Goal: Task Accomplishment & Management: Manage account settings

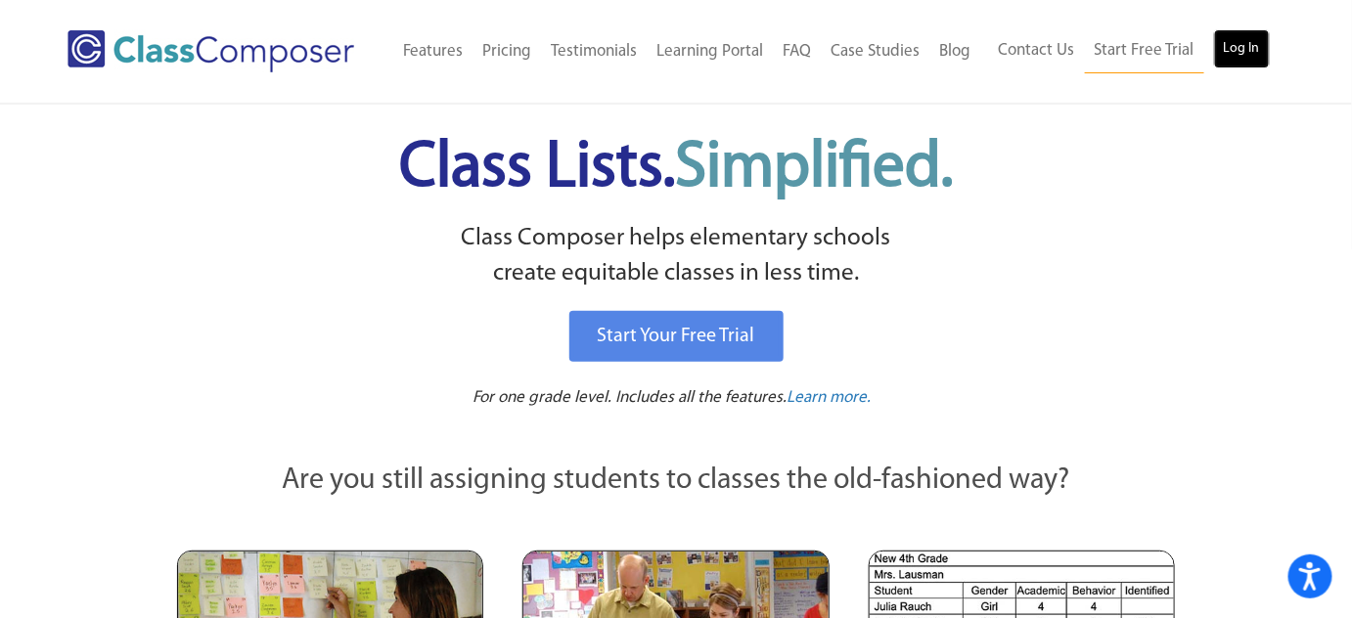
click at [1246, 52] on link "Log In" at bounding box center [1242, 48] width 56 height 39
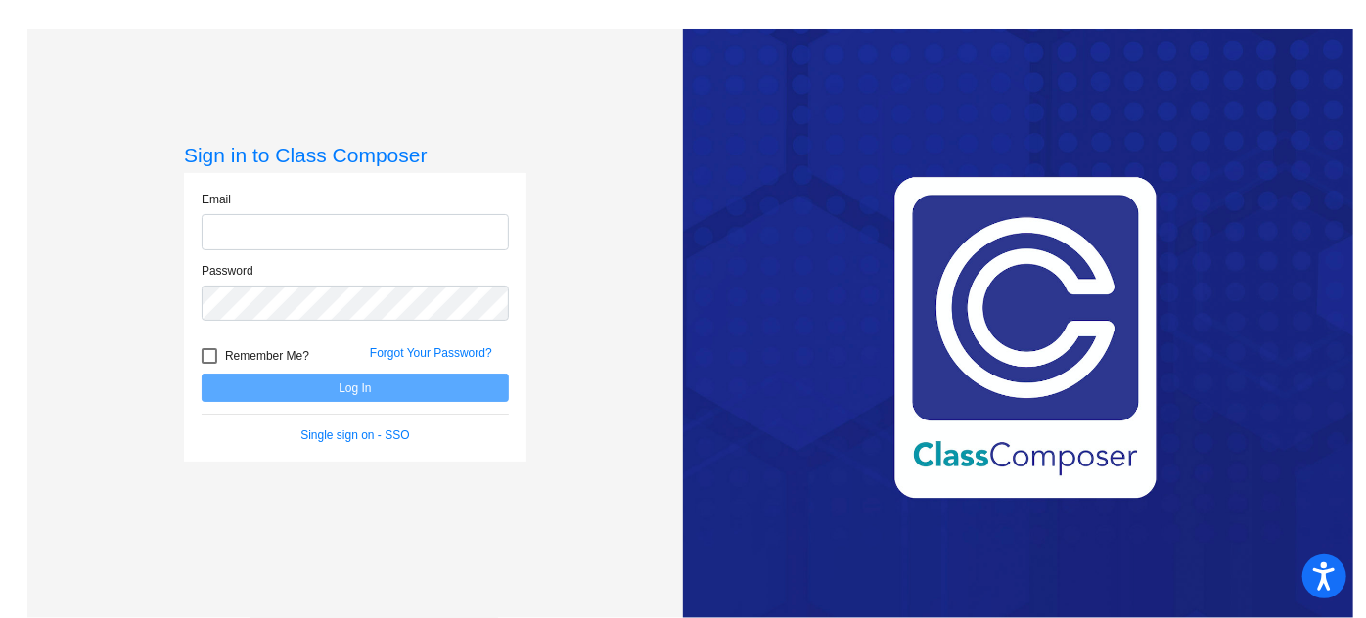
type input "[EMAIL_ADDRESS][DOMAIN_NAME]"
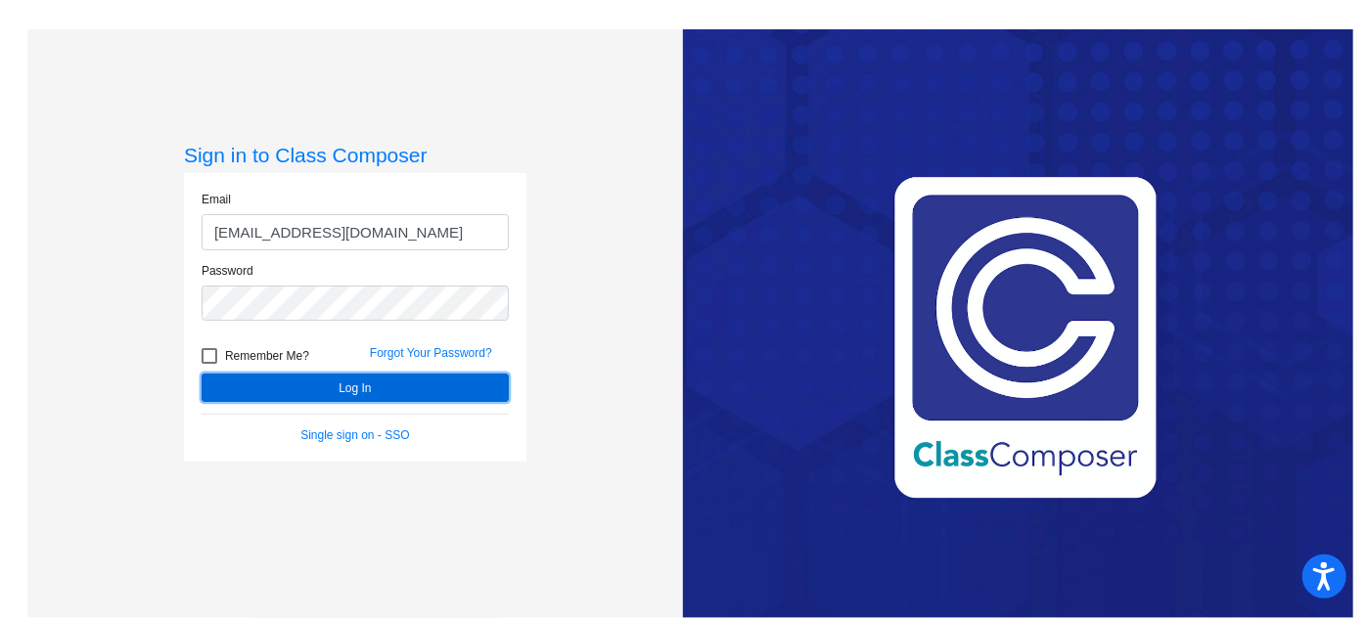
click at [416, 388] on button "Log In" at bounding box center [355, 388] width 307 height 28
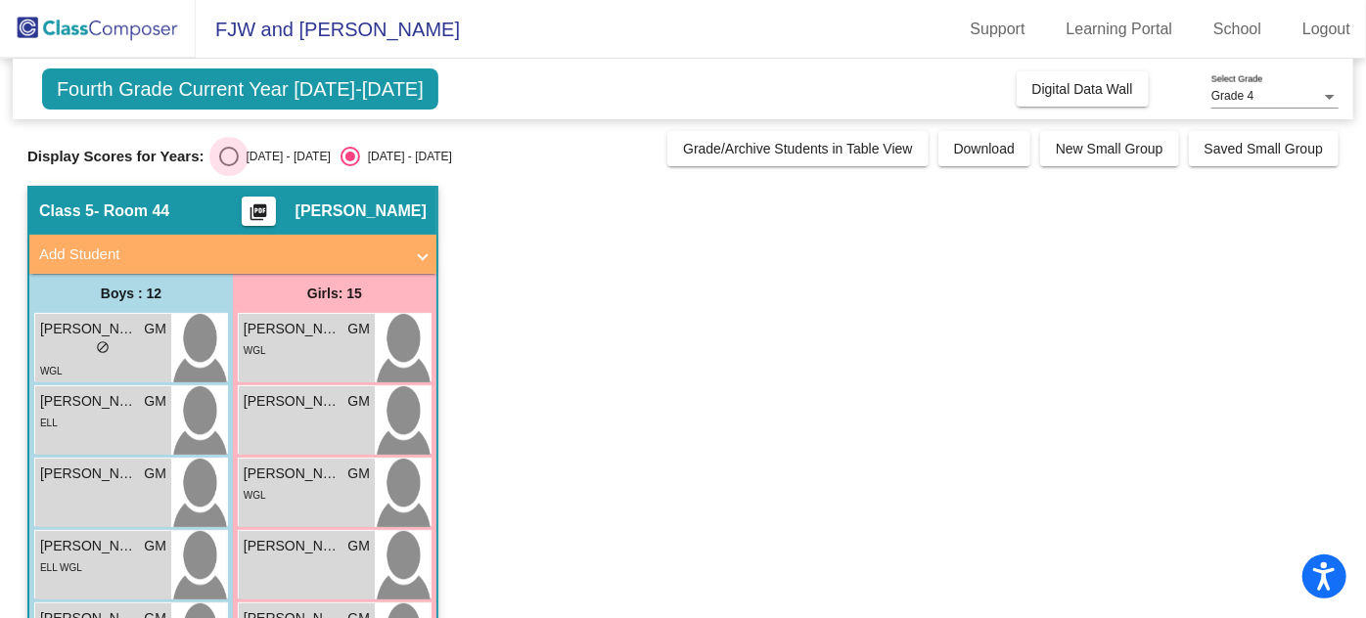
click at [227, 151] on div "Select an option" at bounding box center [229, 157] width 20 height 20
click at [228, 166] on input "[DATE] - [DATE]" at bounding box center [228, 166] width 1 height 1
radio input "true"
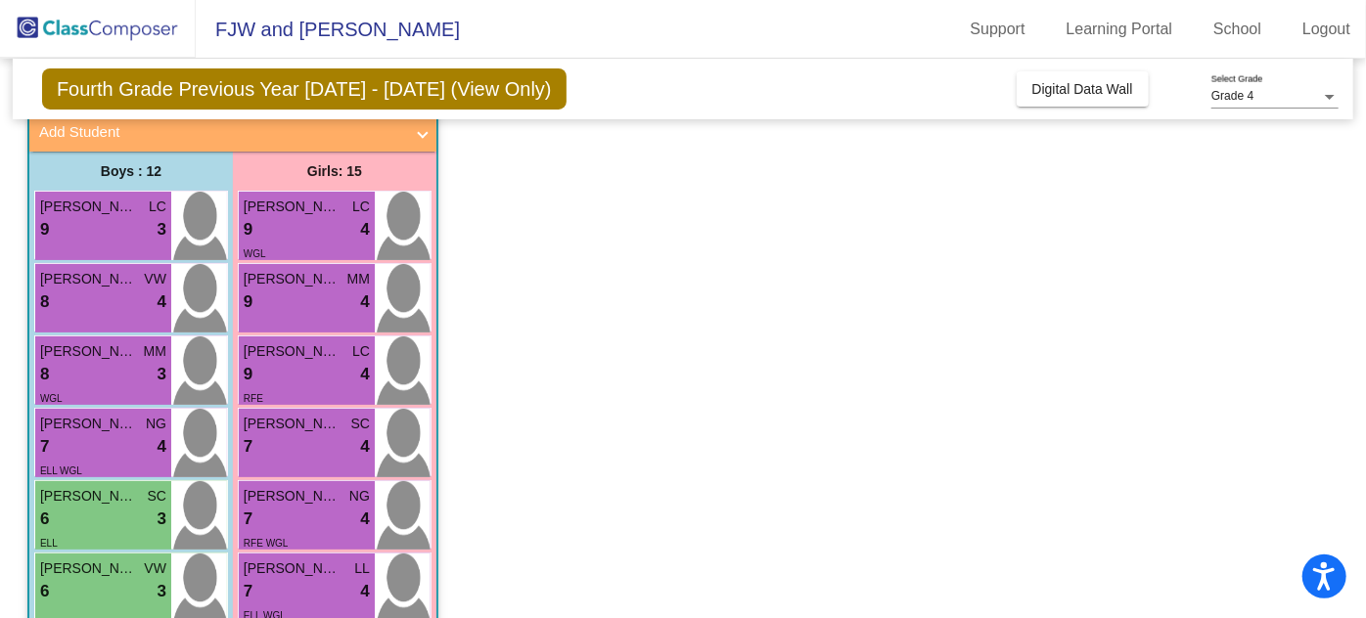
scroll to position [120, 0]
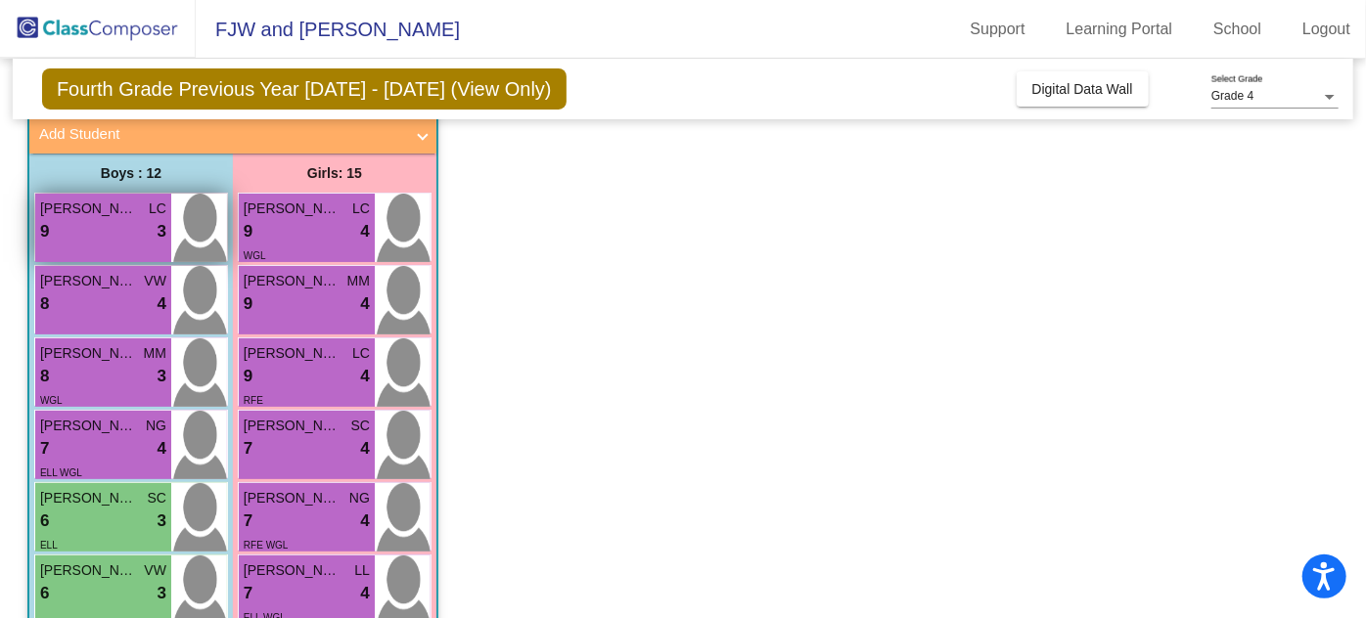
click at [87, 225] on div "9 lock do_not_disturb_alt 3" at bounding box center [103, 231] width 126 height 25
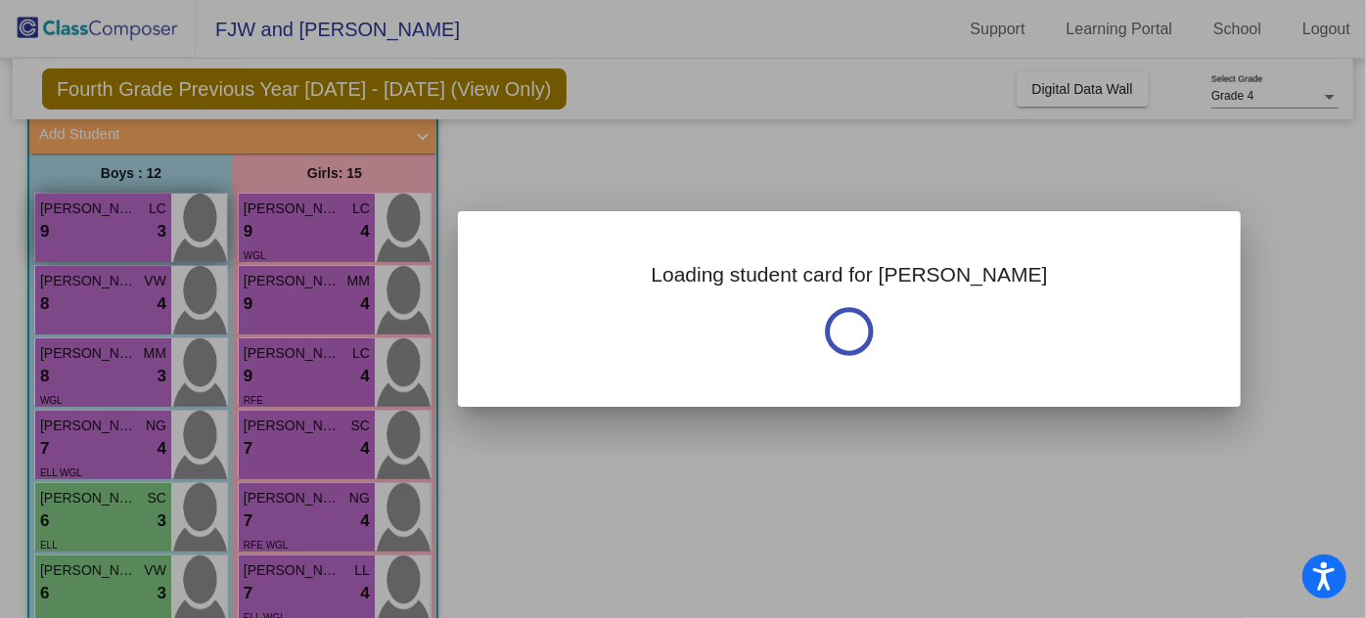
click at [87, 225] on div at bounding box center [683, 309] width 1366 height 618
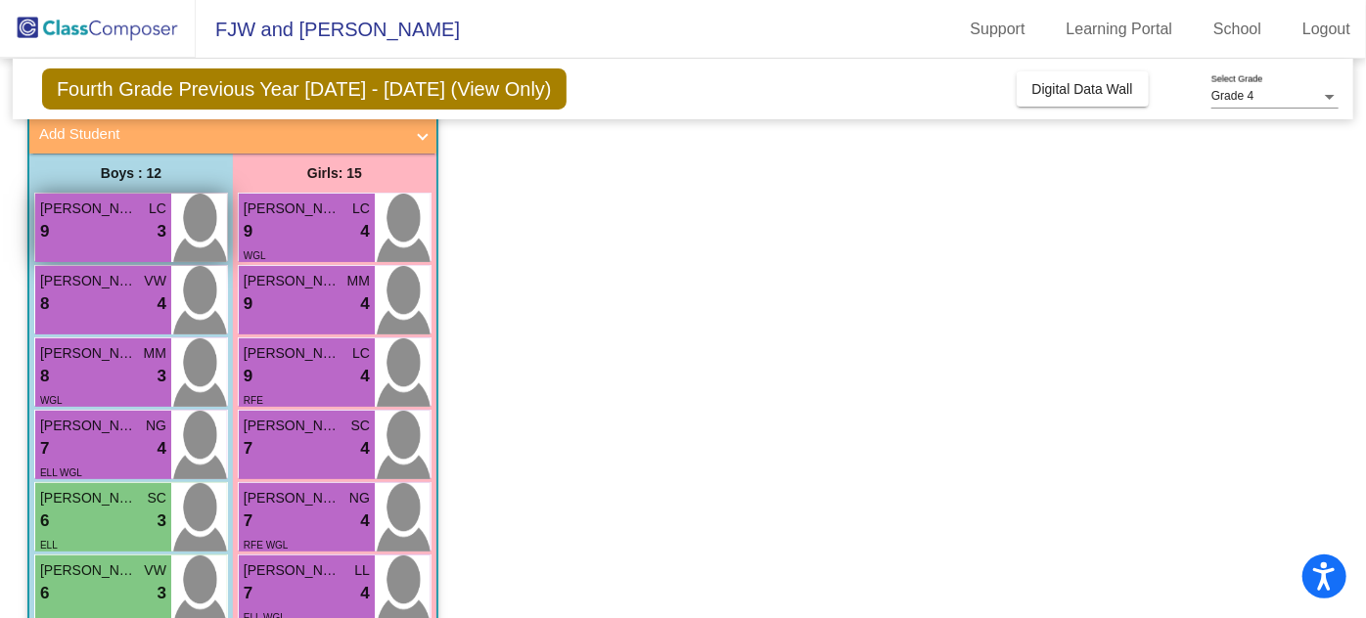
click at [87, 225] on div "9 lock do_not_disturb_alt 3" at bounding box center [103, 231] width 126 height 25
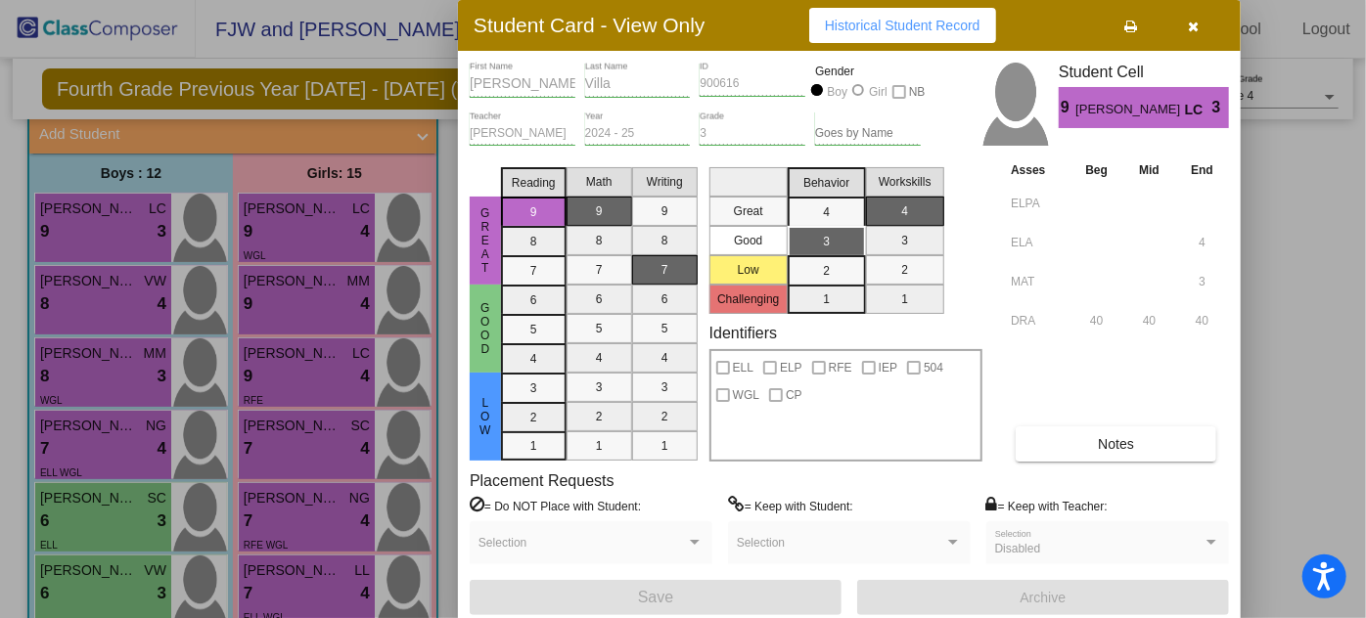
click at [138, 362] on div at bounding box center [683, 309] width 1366 height 618
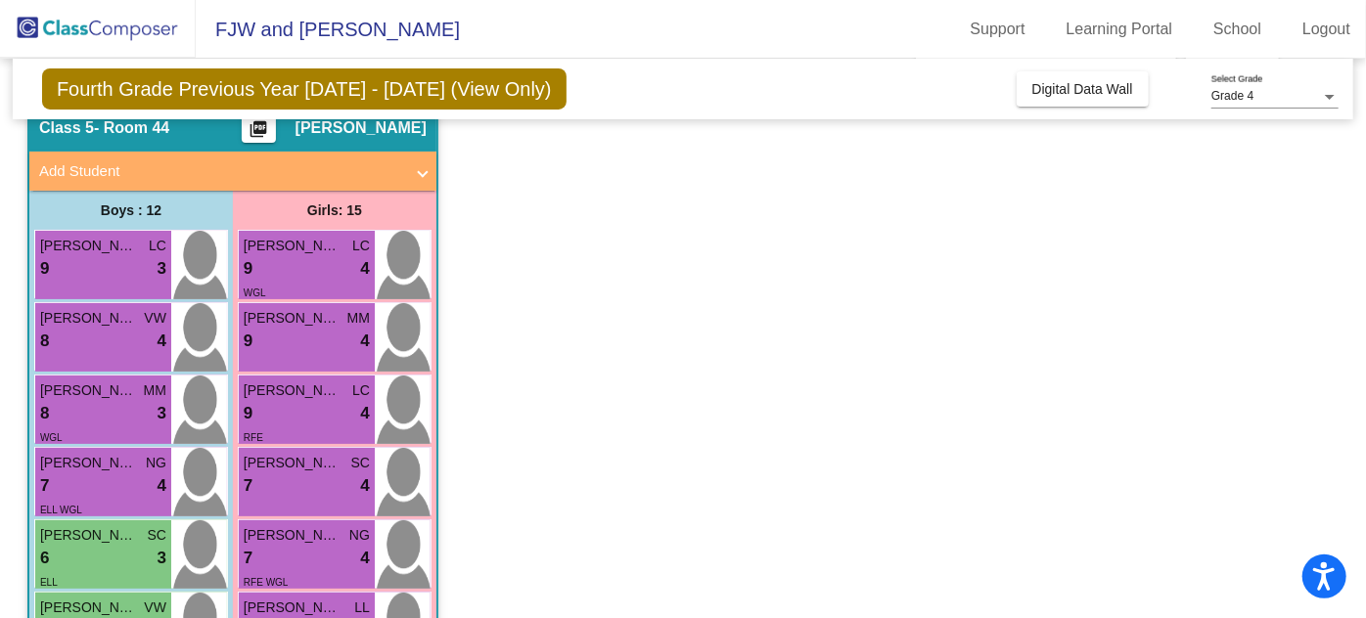
scroll to position [77, 0]
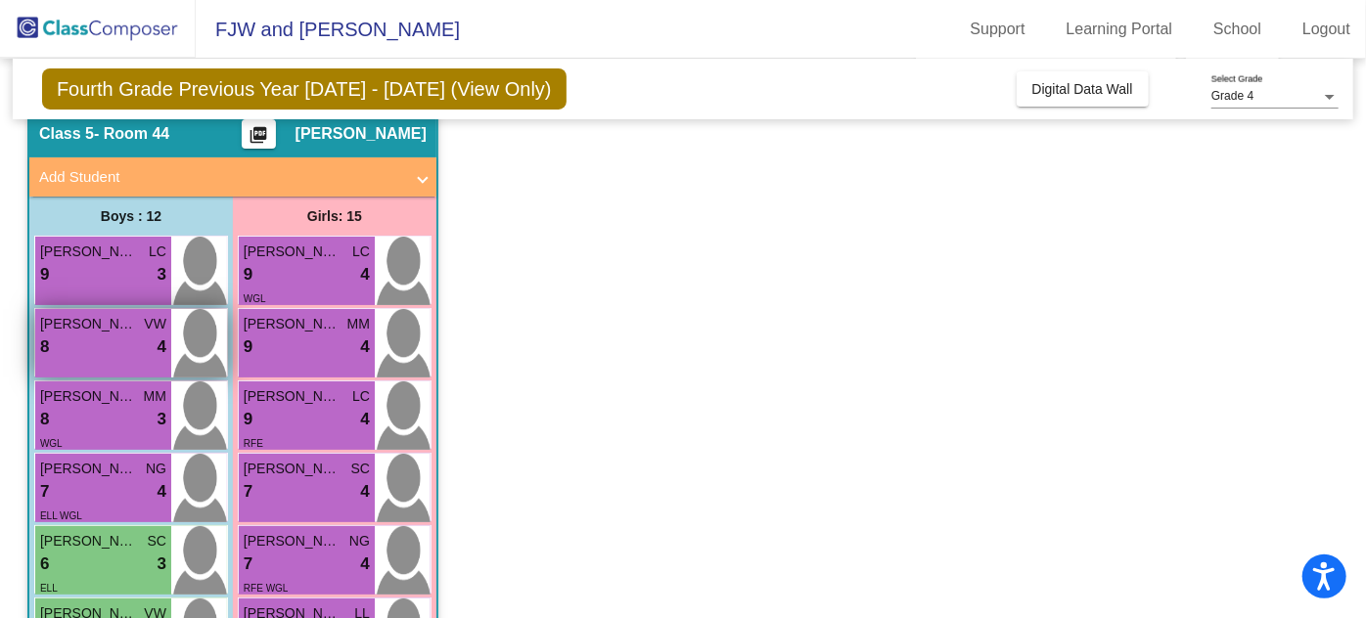
click at [100, 323] on span "[PERSON_NAME]" at bounding box center [89, 324] width 98 height 21
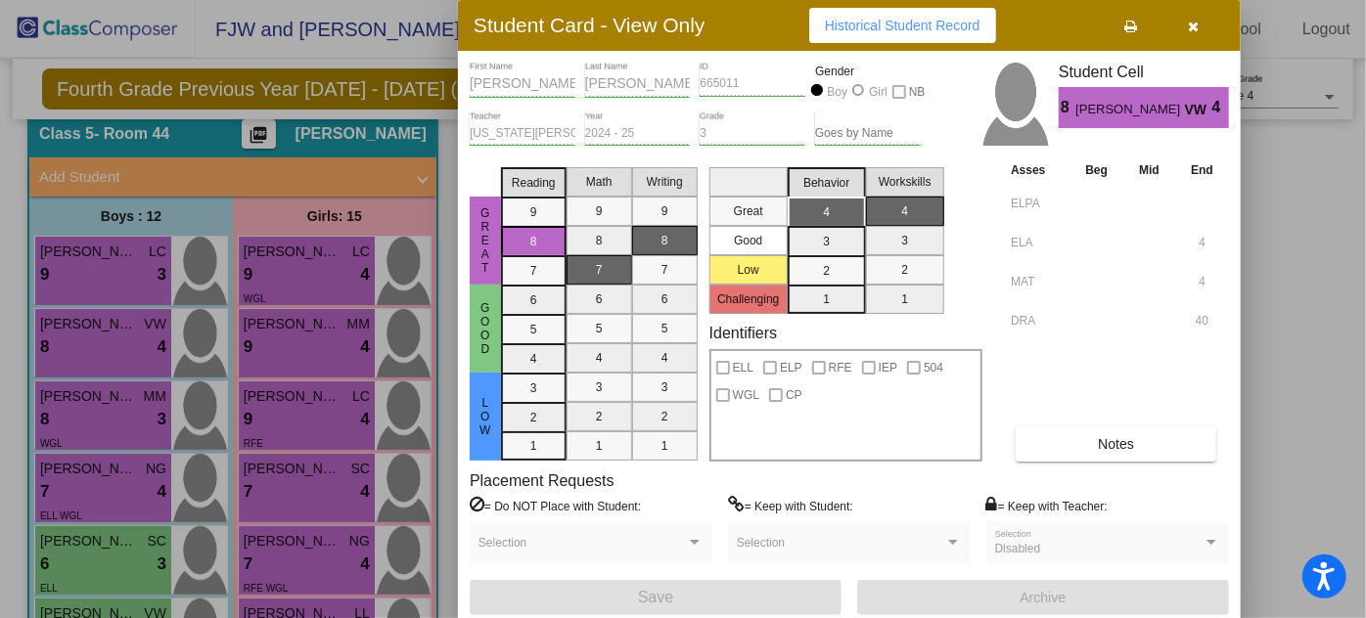
click at [100, 342] on div at bounding box center [683, 309] width 1366 height 618
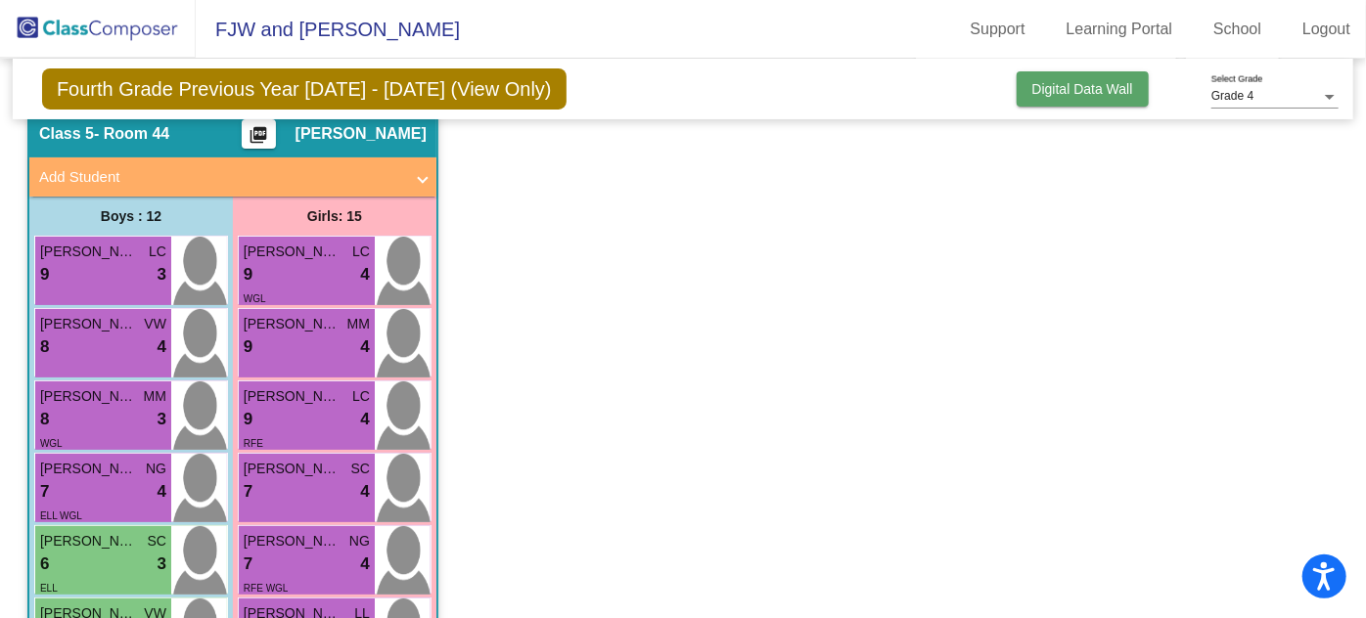
click at [1064, 96] on button "Digital Data Wall" at bounding box center [1083, 88] width 132 height 35
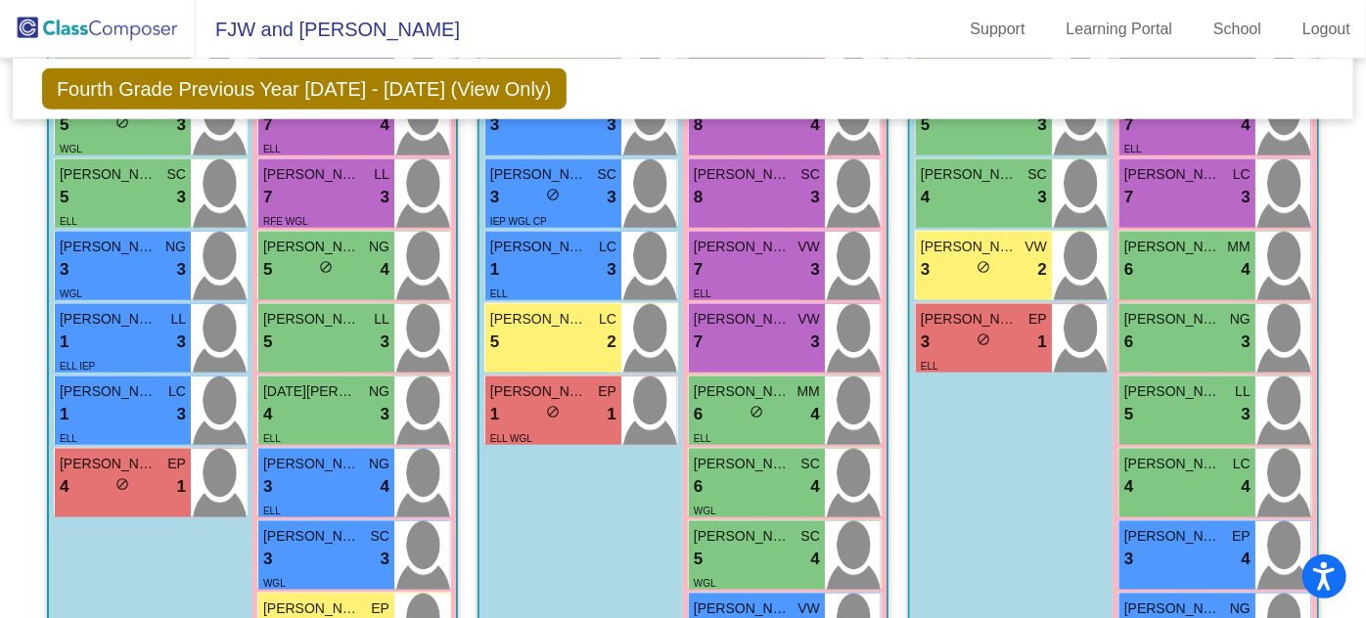
scroll to position [1041, 0]
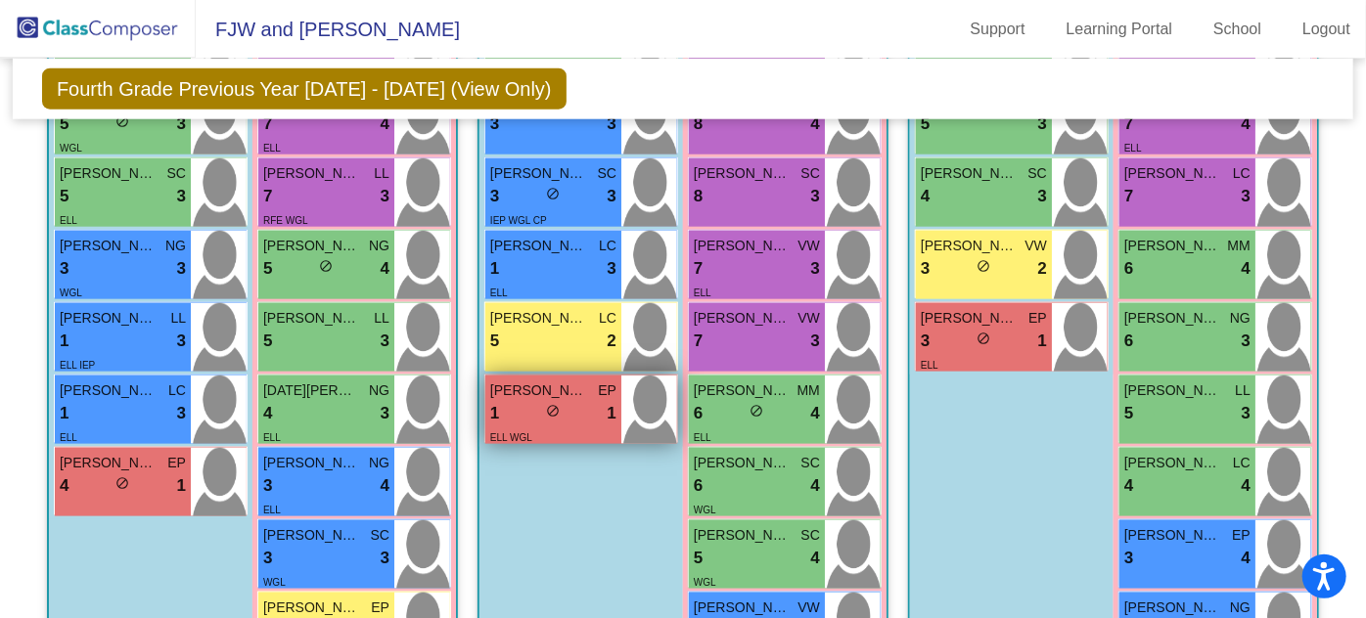
click at [616, 411] on div "1 lock do_not_disturb_alt 1" at bounding box center [553, 413] width 126 height 25
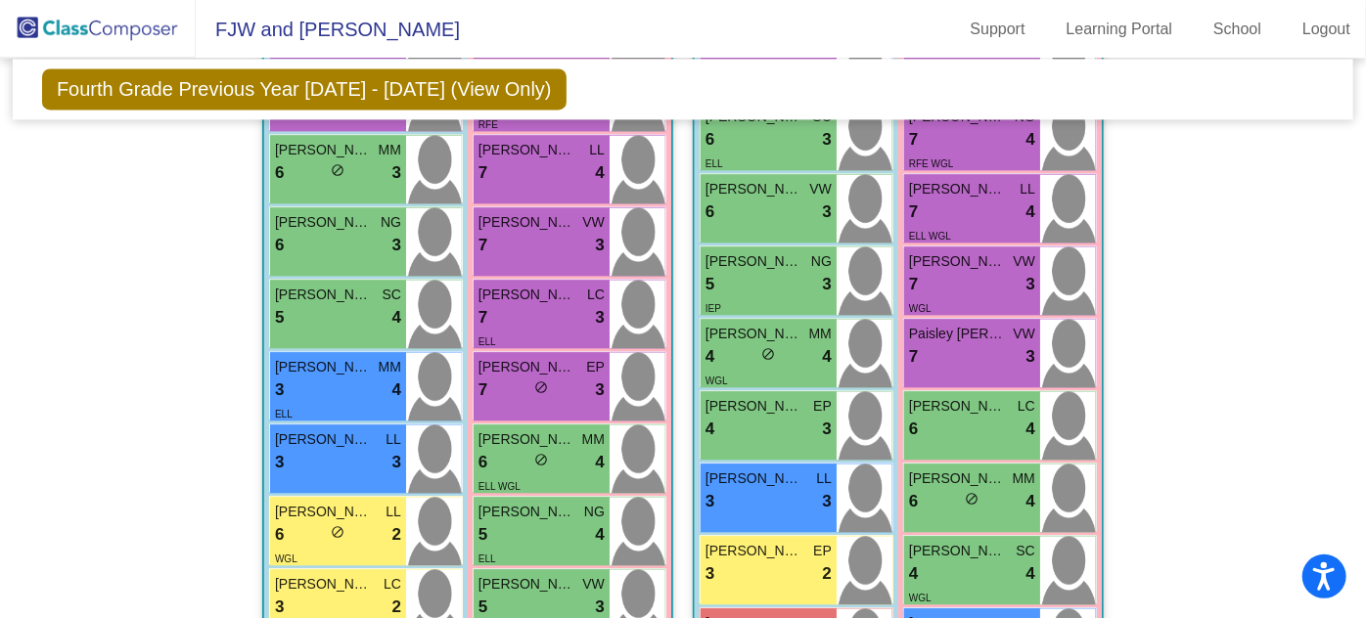
scroll to position [2199, 0]
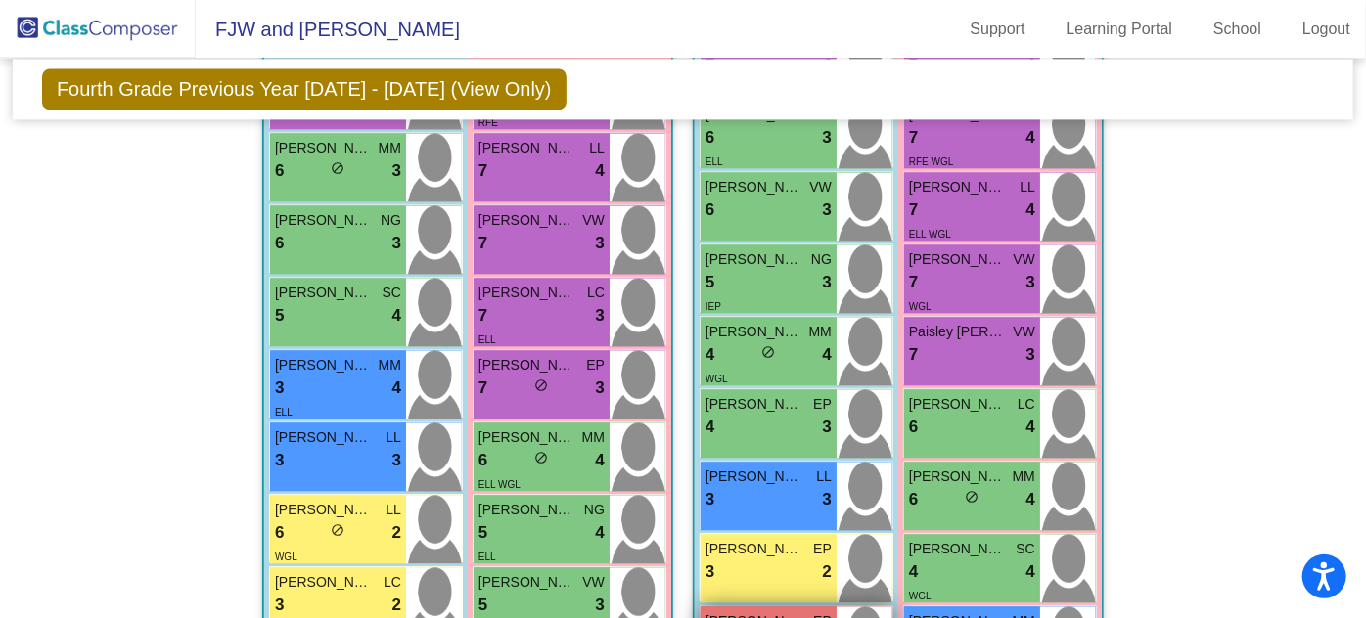
click at [803, 612] on span "[PERSON_NAME]" at bounding box center [754, 622] width 98 height 21
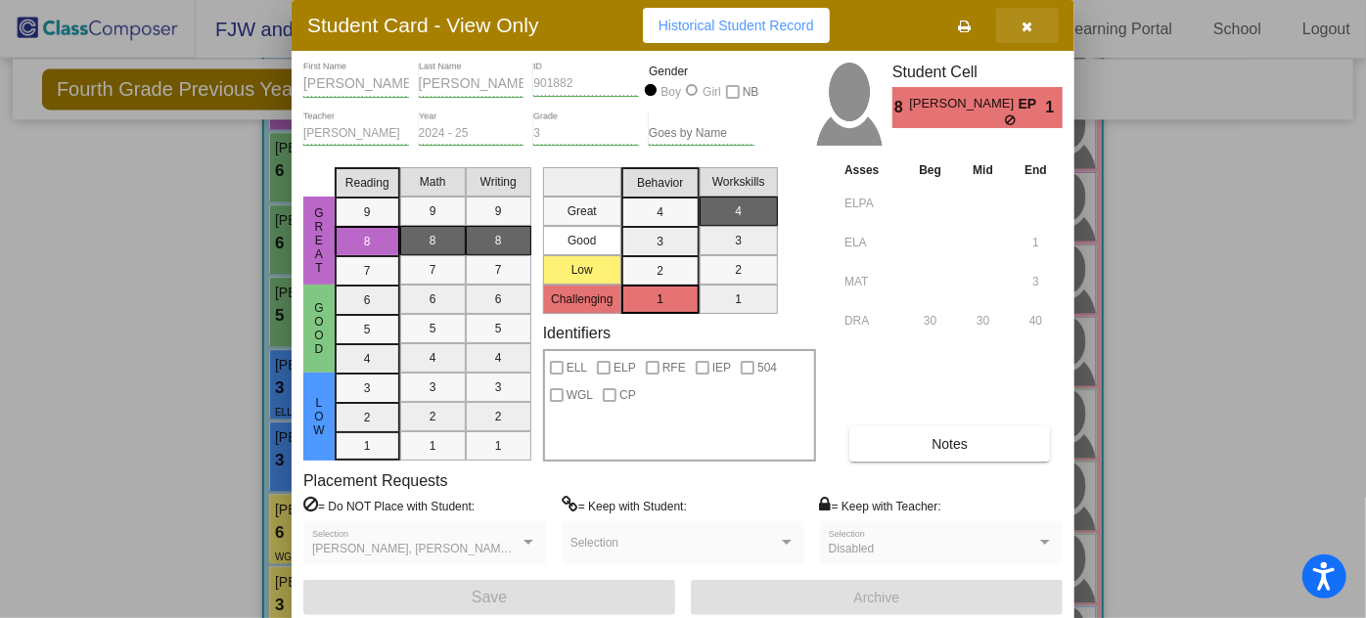
click at [1030, 23] on icon "button" at bounding box center [1027, 27] width 11 height 14
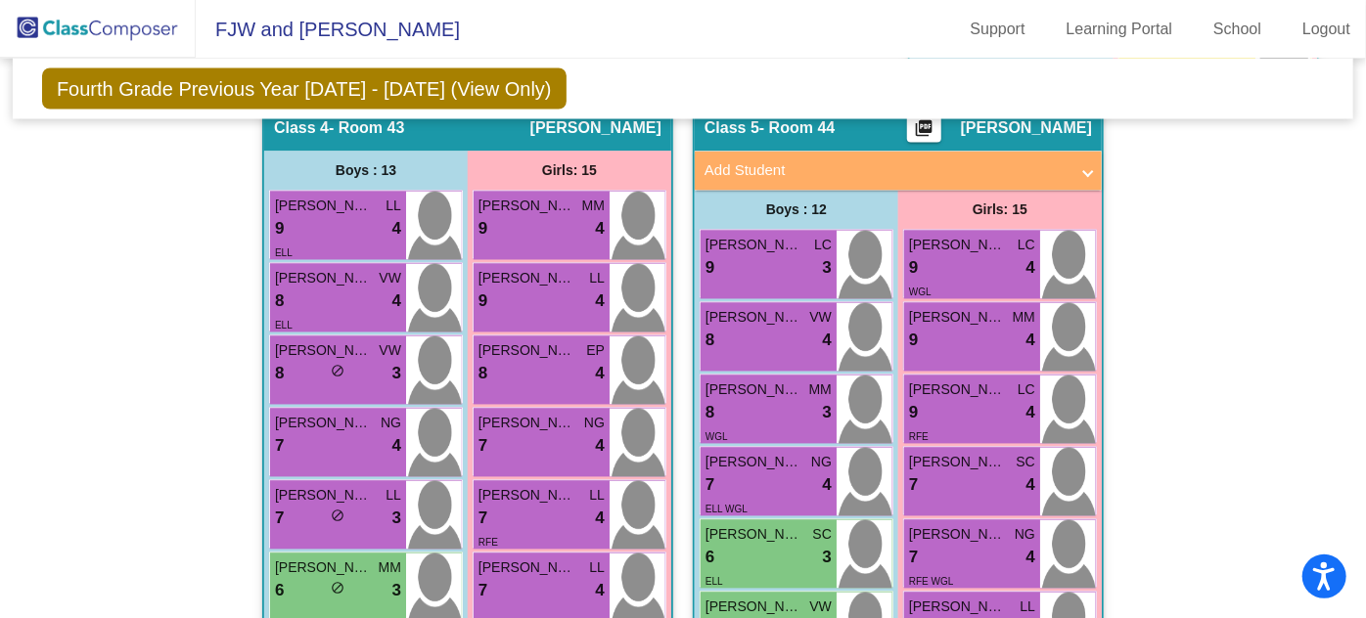
scroll to position [1774, 0]
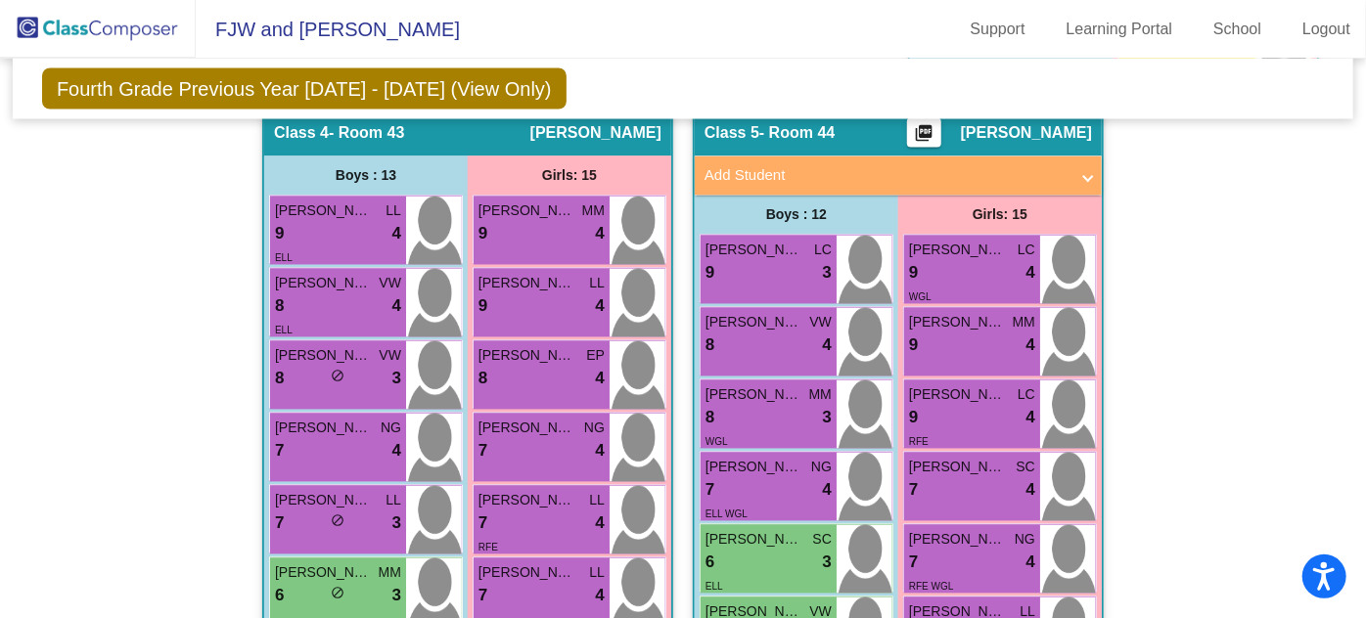
click at [832, 334] on div "8 lock do_not_disturb_alt 4" at bounding box center [768, 346] width 126 height 25
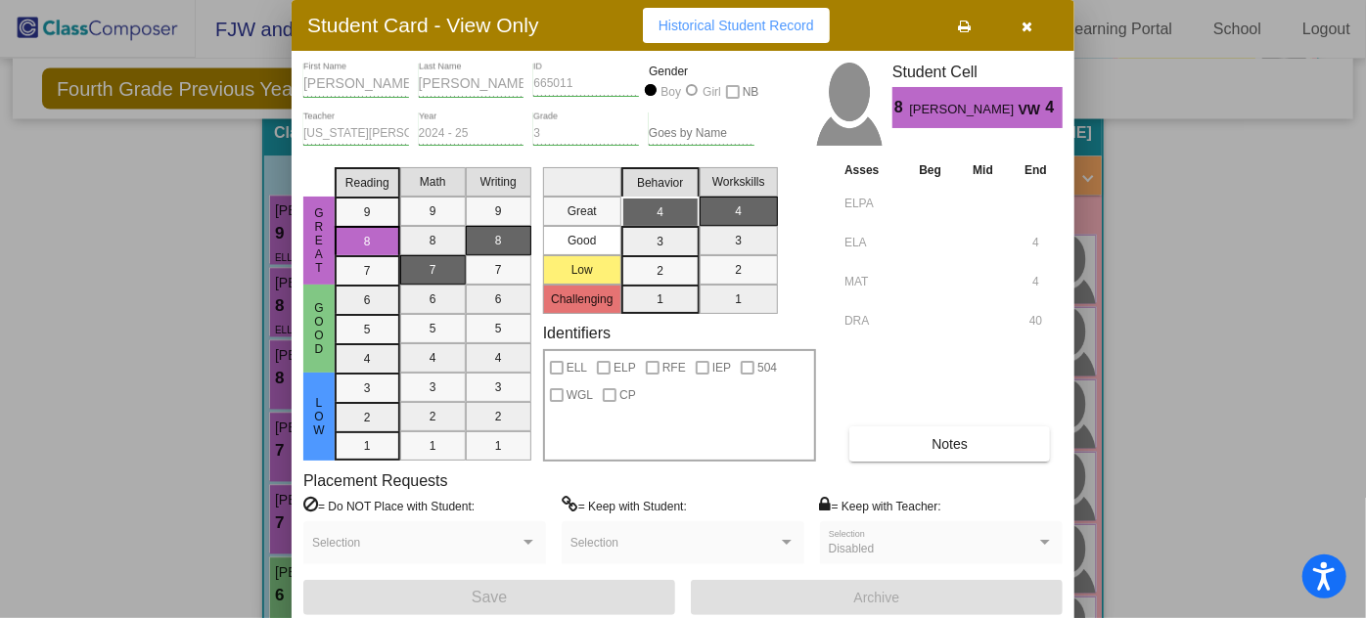
click at [1027, 23] on icon "button" at bounding box center [1027, 27] width 11 height 14
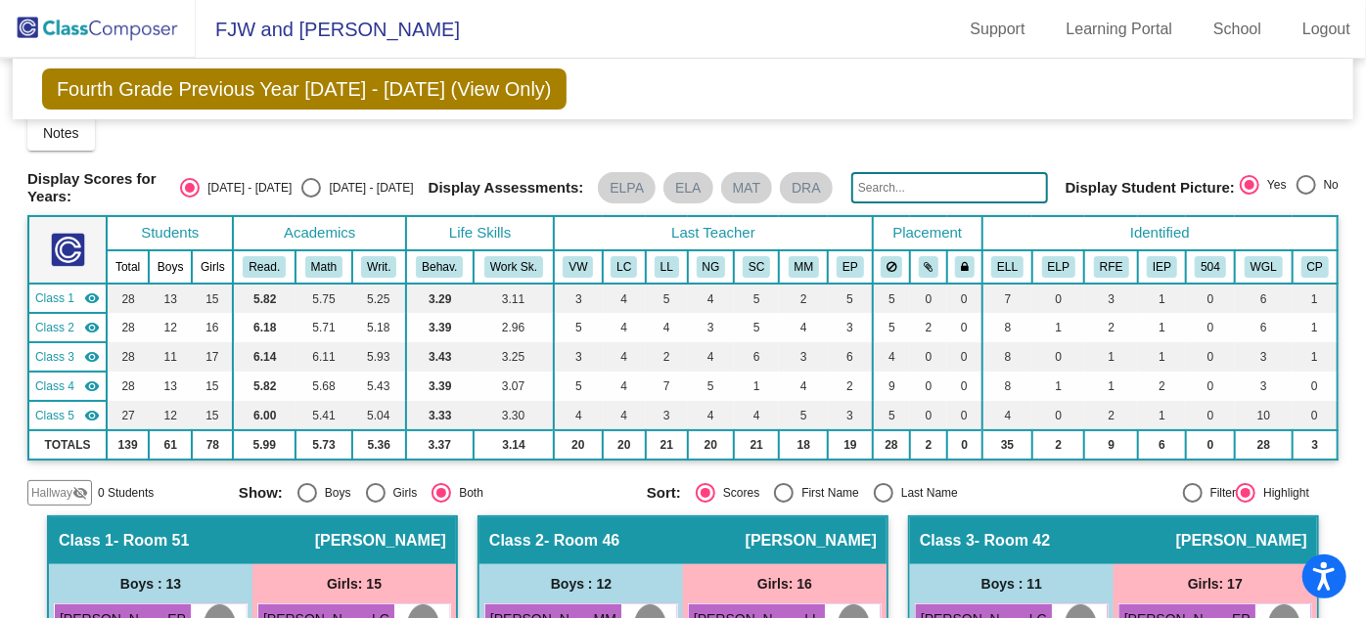
scroll to position [0, 0]
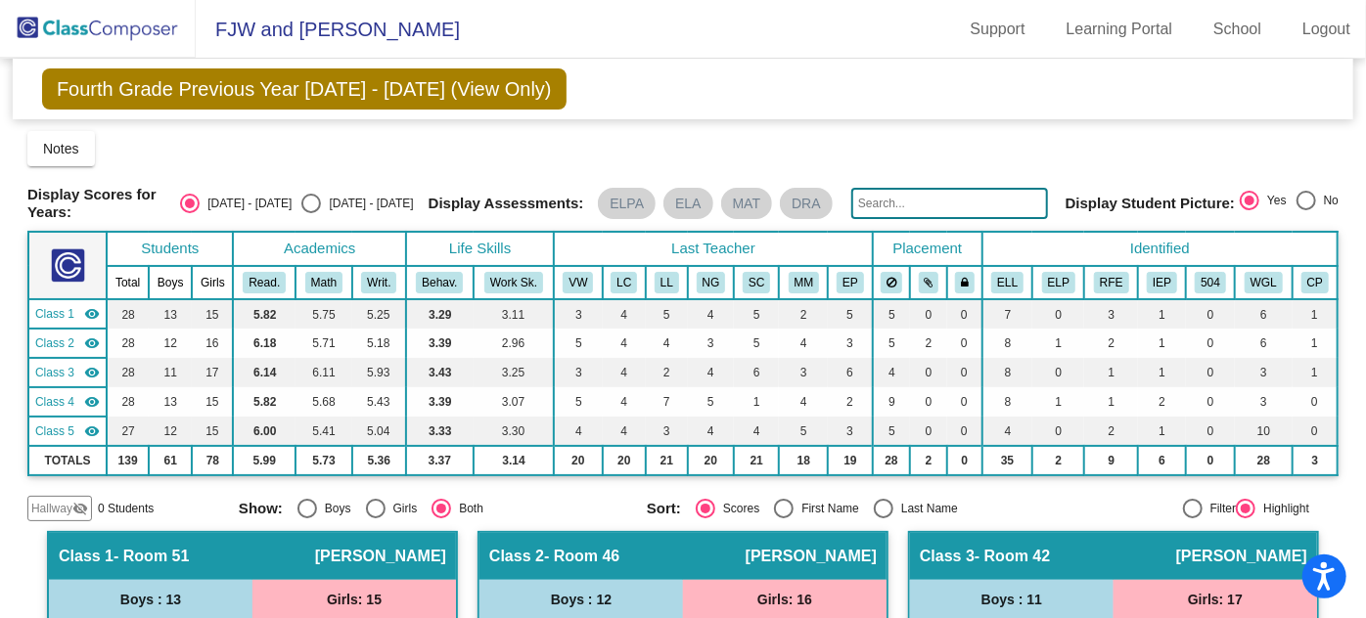
click at [149, 29] on img at bounding box center [98, 29] width 196 height 58
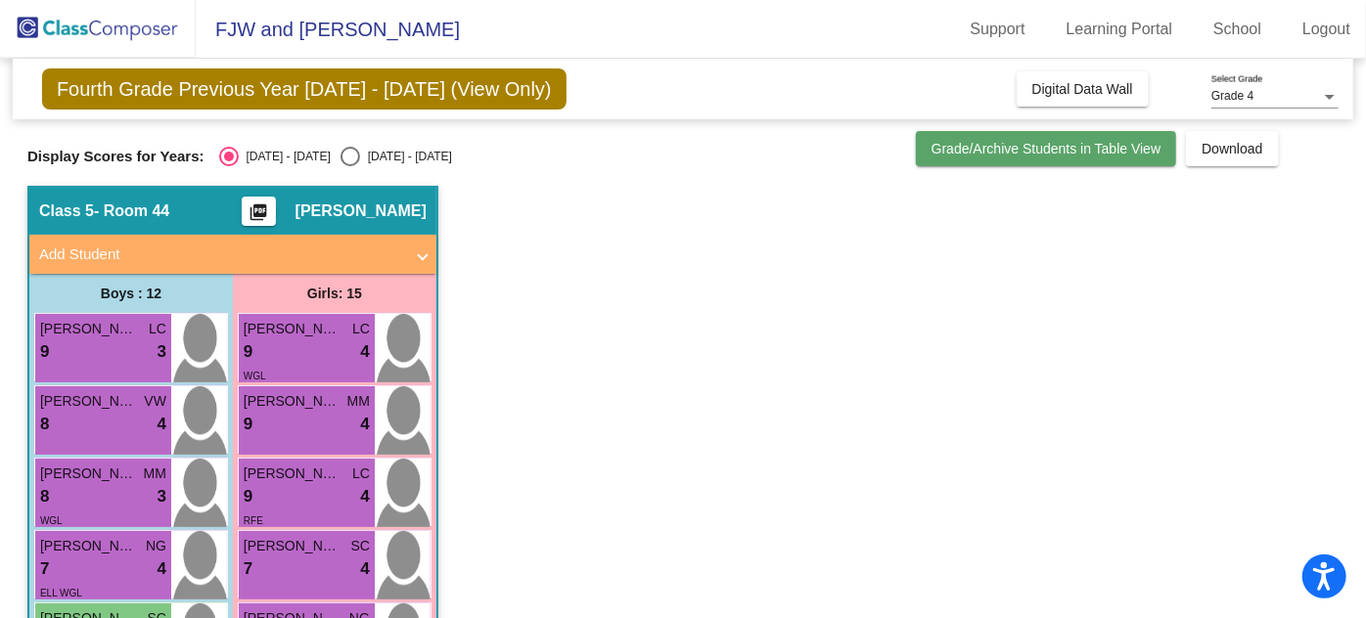
click at [1144, 151] on span "Grade/Archive Students in Table View" at bounding box center [1046, 149] width 230 height 16
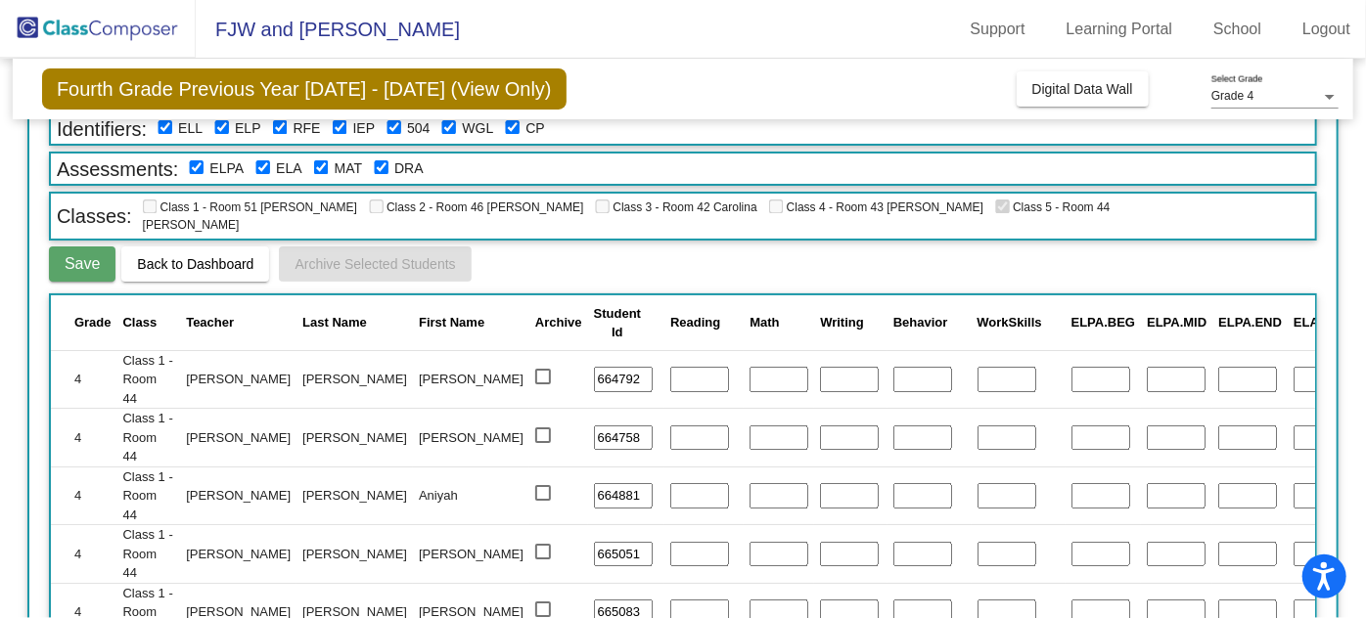
click at [218, 256] on span "Back to Dashboard" at bounding box center [195, 264] width 116 height 16
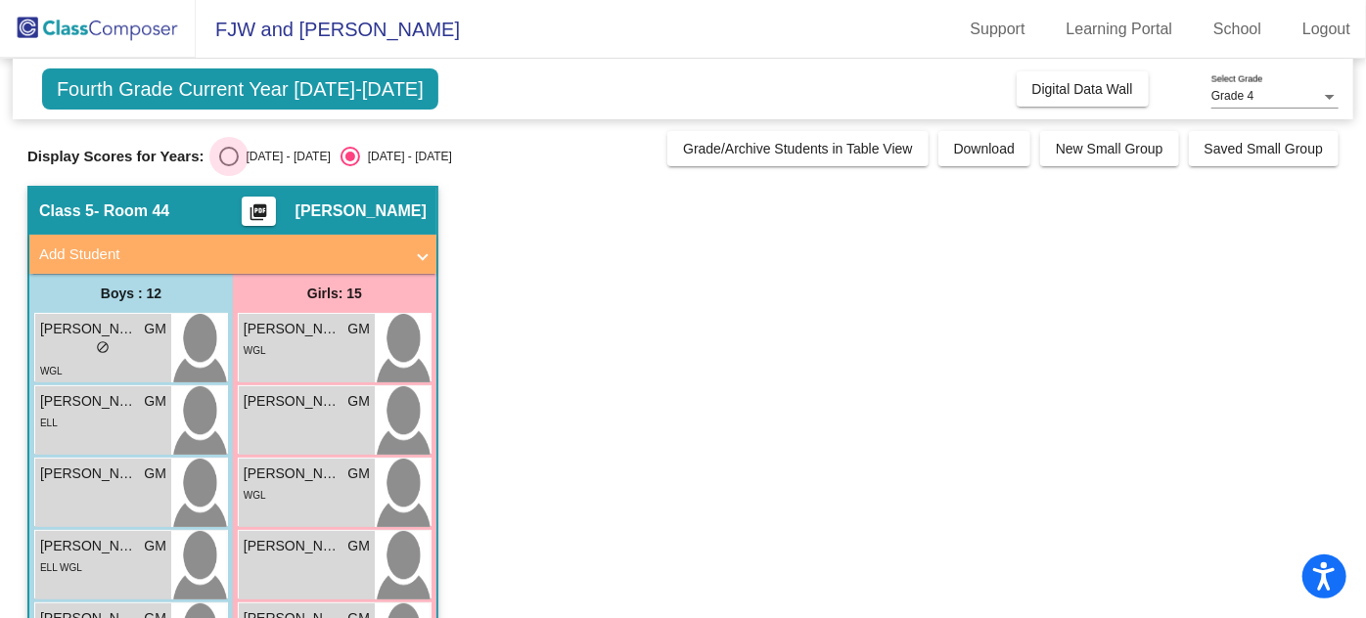
click at [227, 148] on div "Select an option" at bounding box center [229, 157] width 20 height 20
click at [228, 166] on input "[DATE] - [DATE]" at bounding box center [228, 166] width 1 height 1
radio input "true"
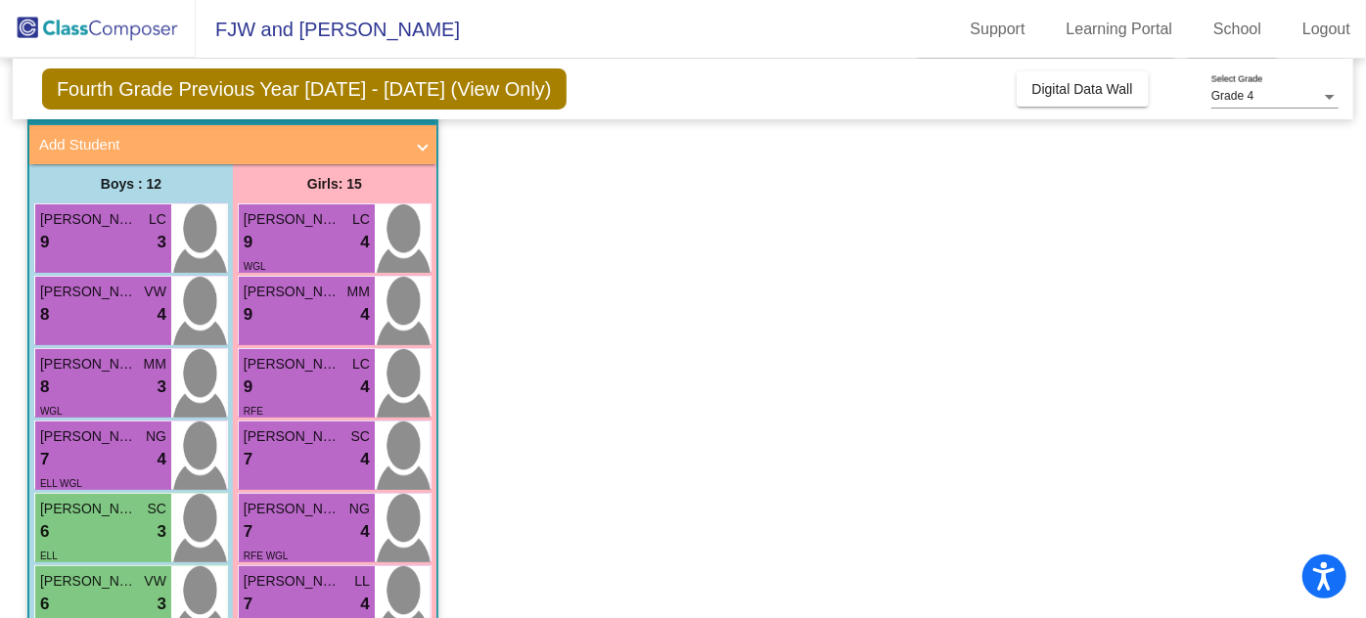
scroll to position [112, 0]
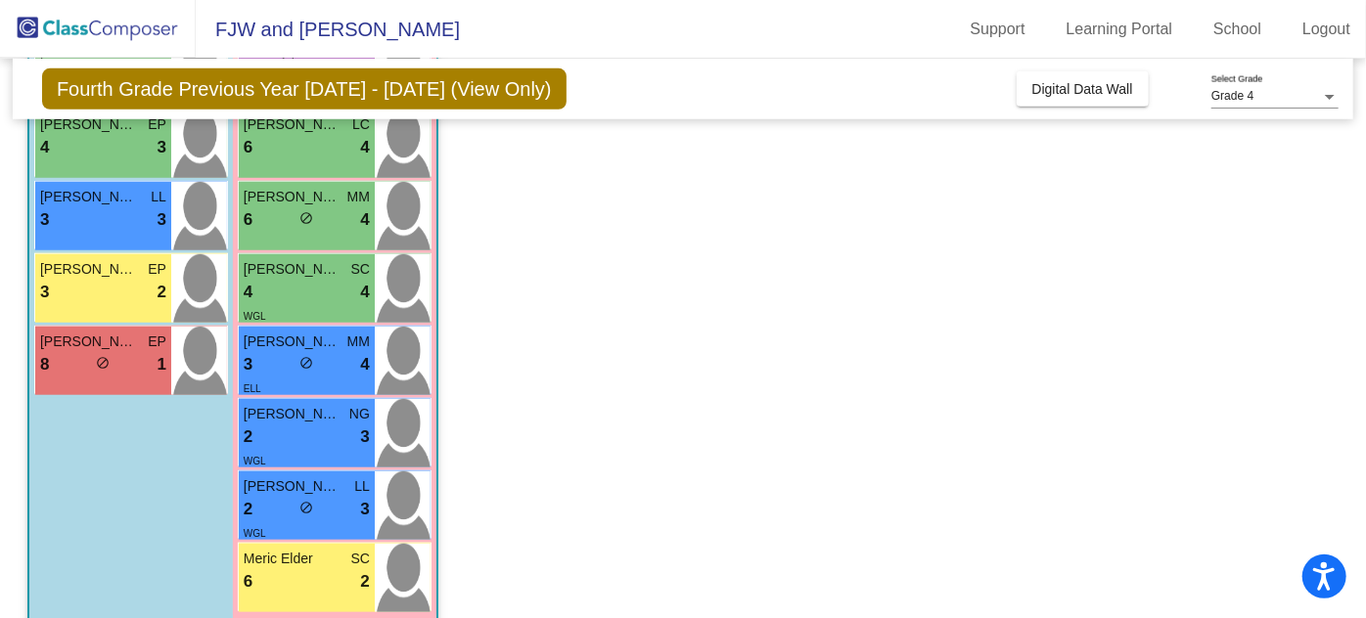
scroll to position [810, 0]
